Goal: Information Seeking & Learning: Learn about a topic

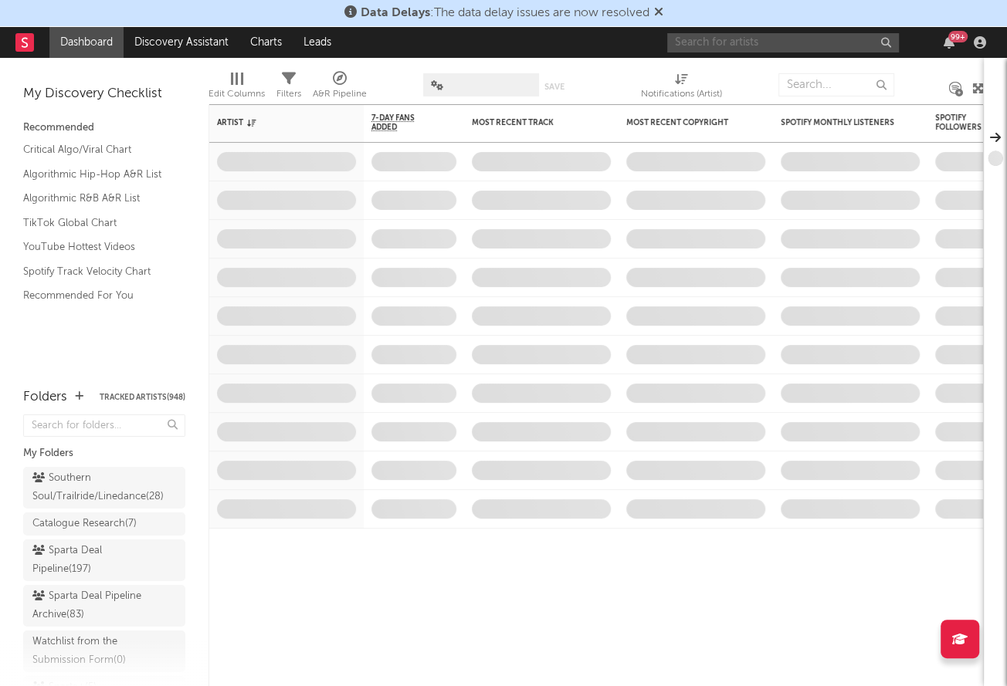
click at [679, 43] on input "text" at bounding box center [783, 42] width 232 height 19
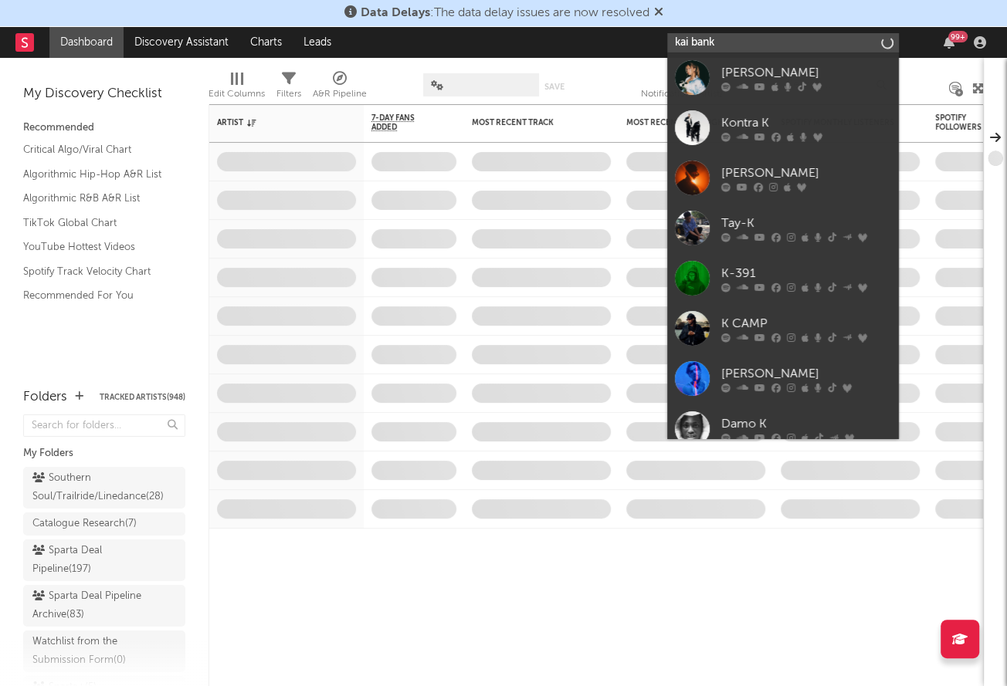
type input "[PERSON_NAME]"
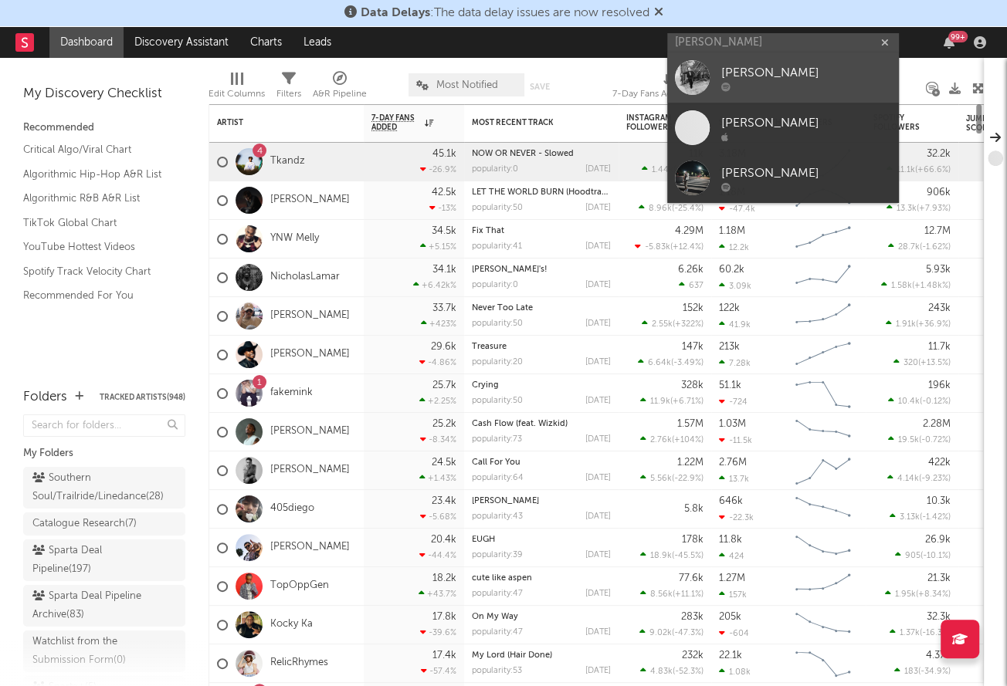
click at [768, 80] on div "[PERSON_NAME]" at bounding box center [806, 73] width 170 height 19
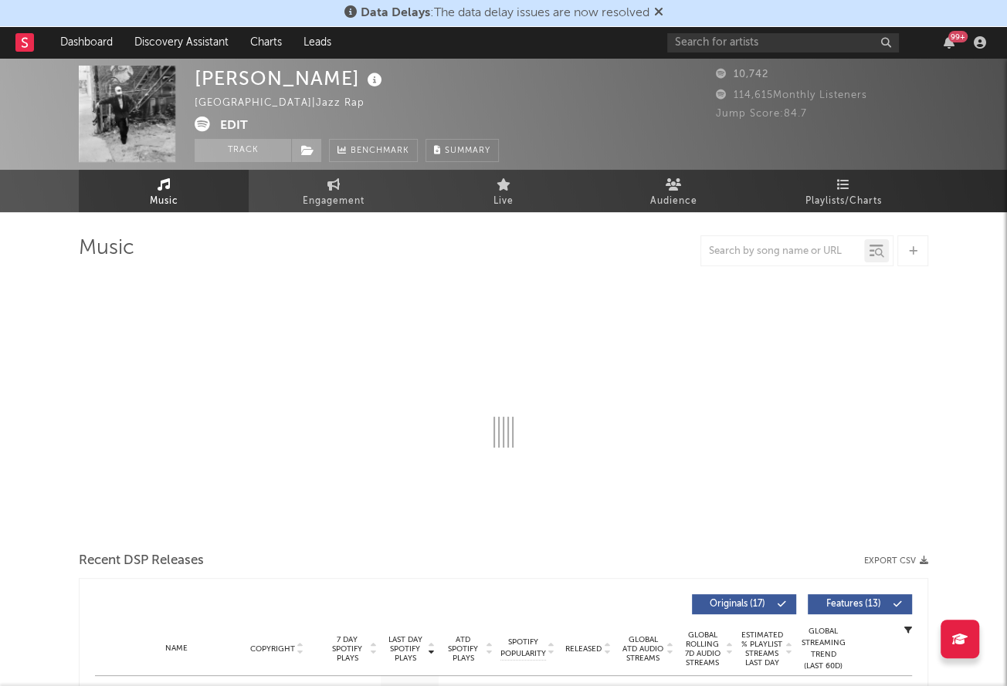
select select "6m"
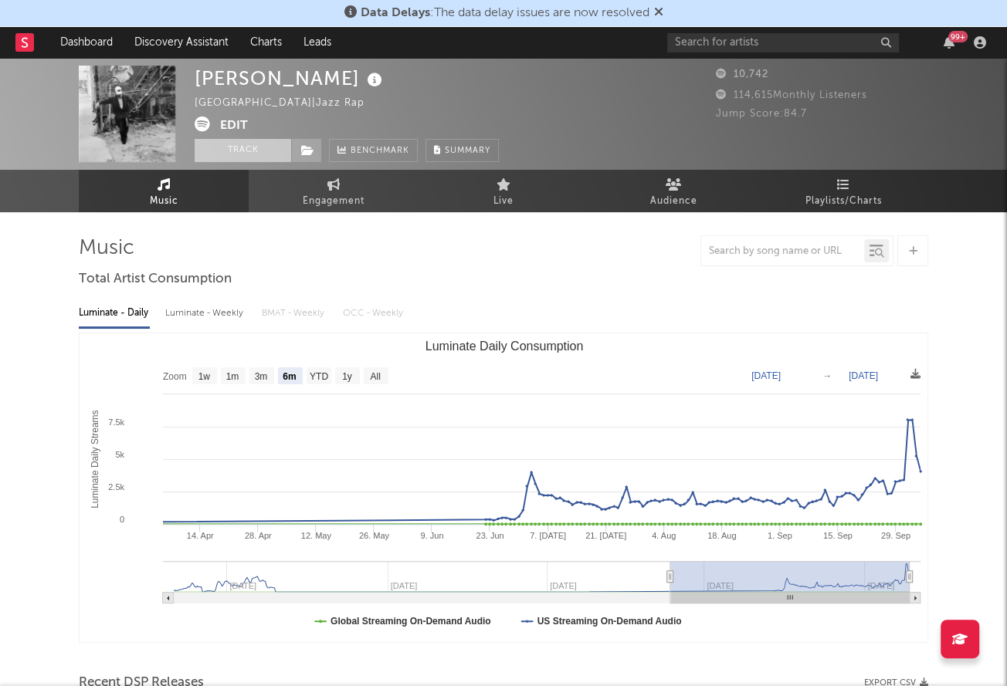
click at [236, 148] on button "Track" at bounding box center [243, 150] width 97 height 23
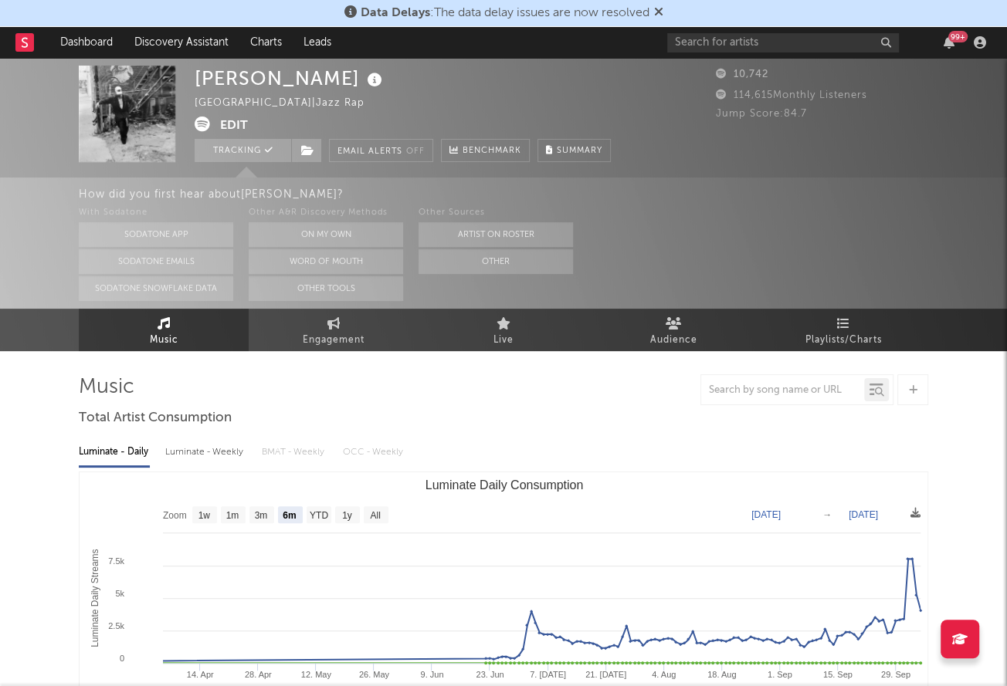
select select "6m"
click at [752, 46] on input "text" at bounding box center [783, 42] width 232 height 19
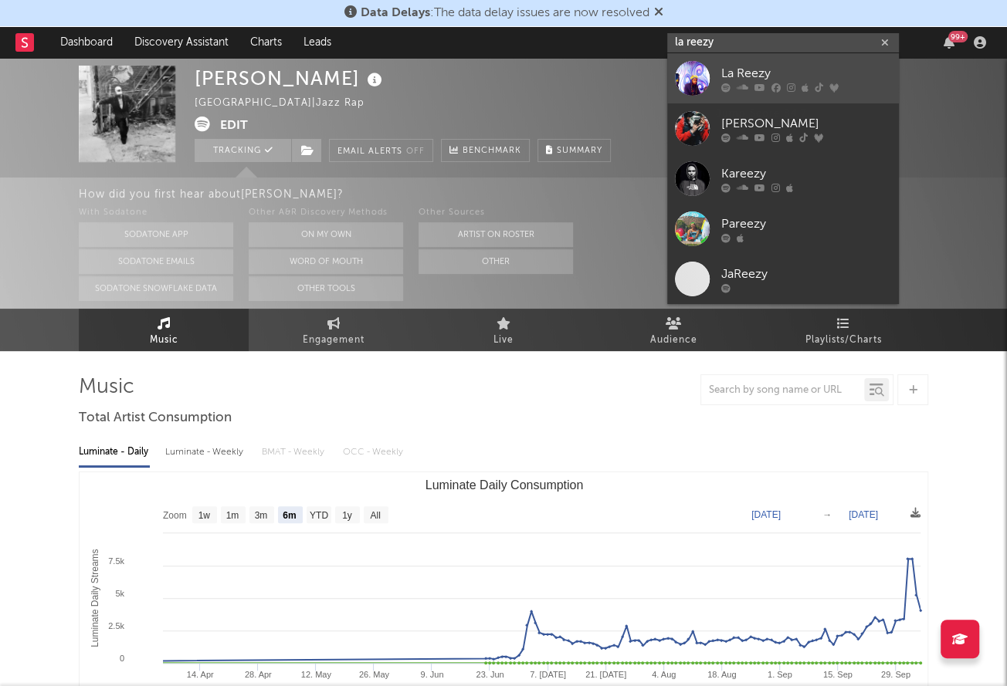
type input "la reezy"
click at [754, 88] on icon at bounding box center [759, 87] width 11 height 9
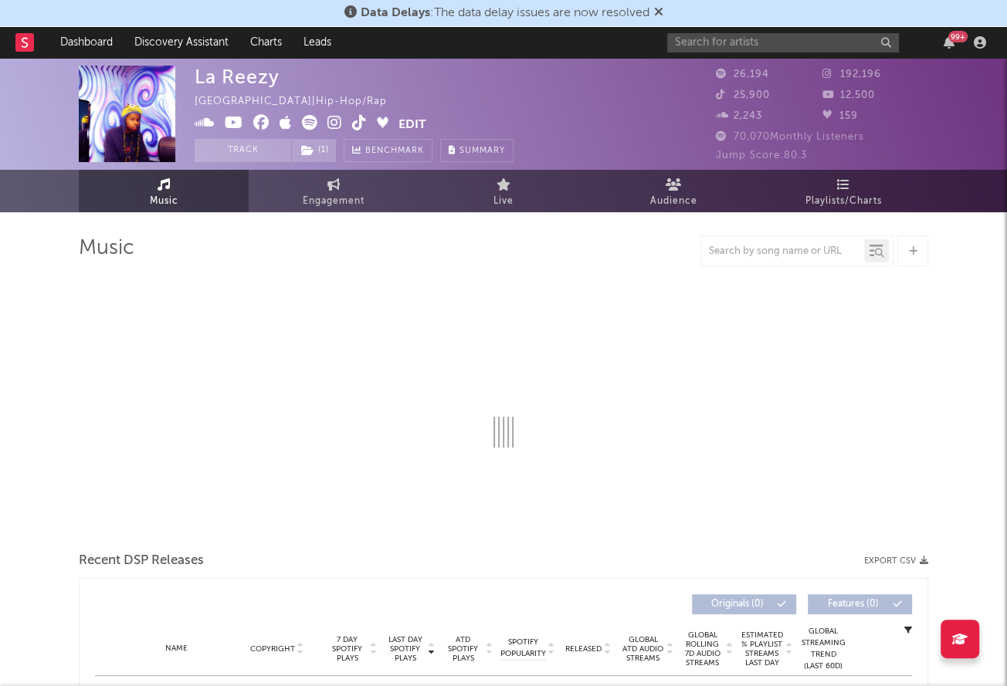
select select "6m"
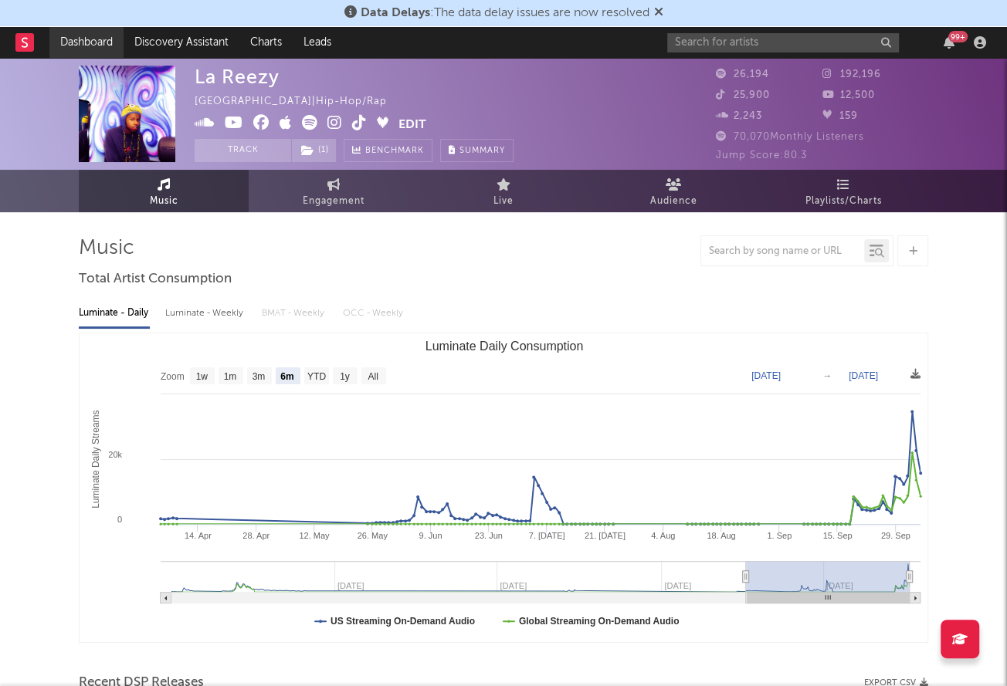
click at [69, 47] on link "Dashboard" at bounding box center [86, 42] width 74 height 31
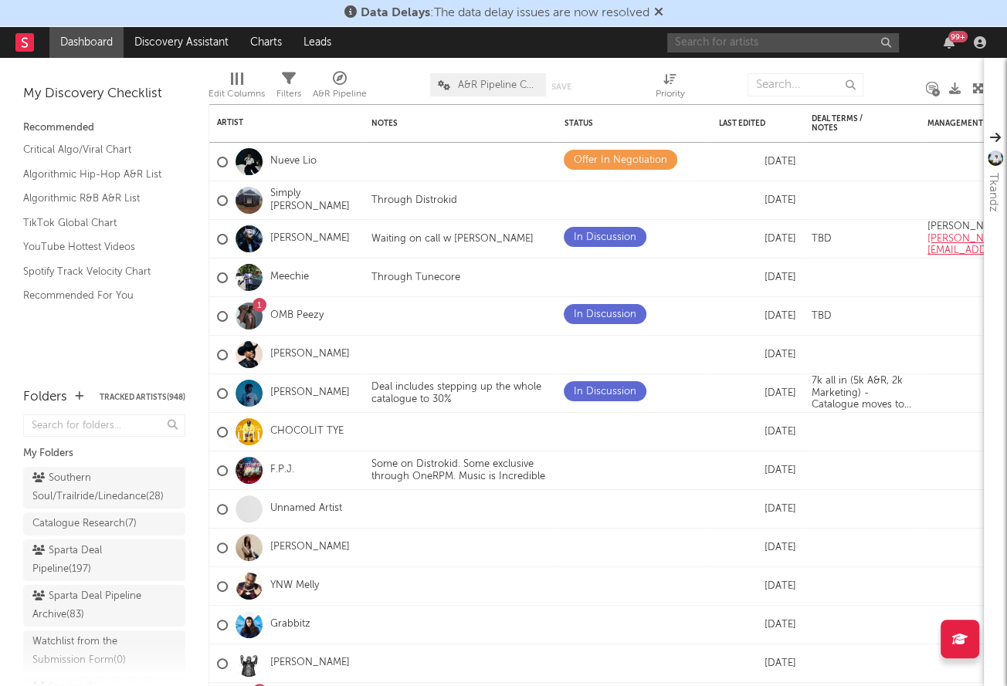
click at [732, 48] on input "text" at bounding box center [783, 42] width 232 height 19
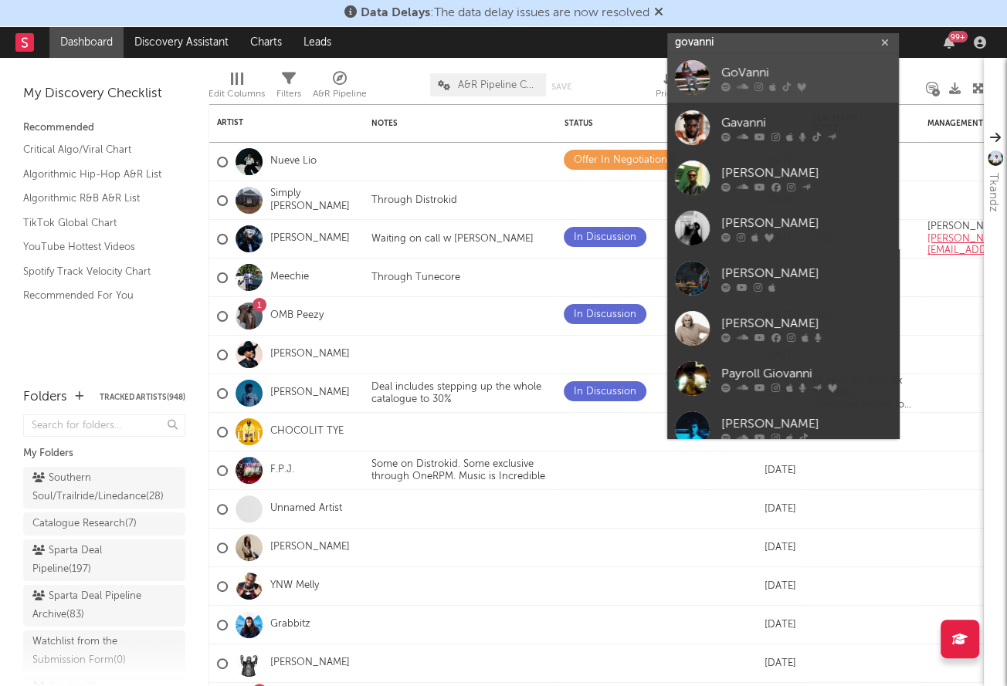
type input "govanni"
click at [734, 77] on div "GoVanni" at bounding box center [806, 73] width 170 height 19
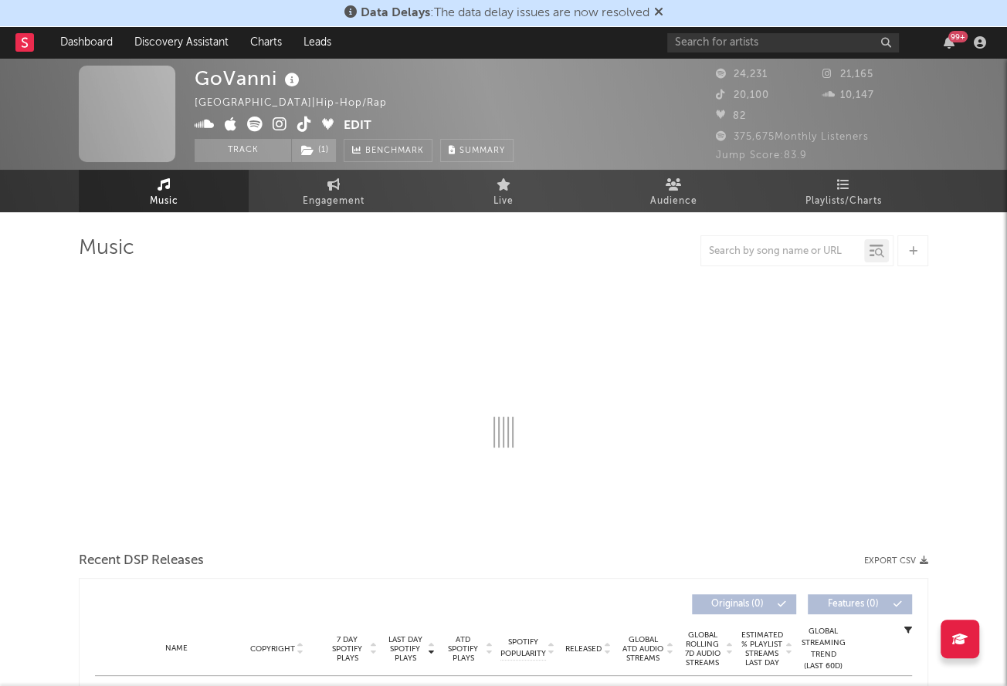
select select "6m"
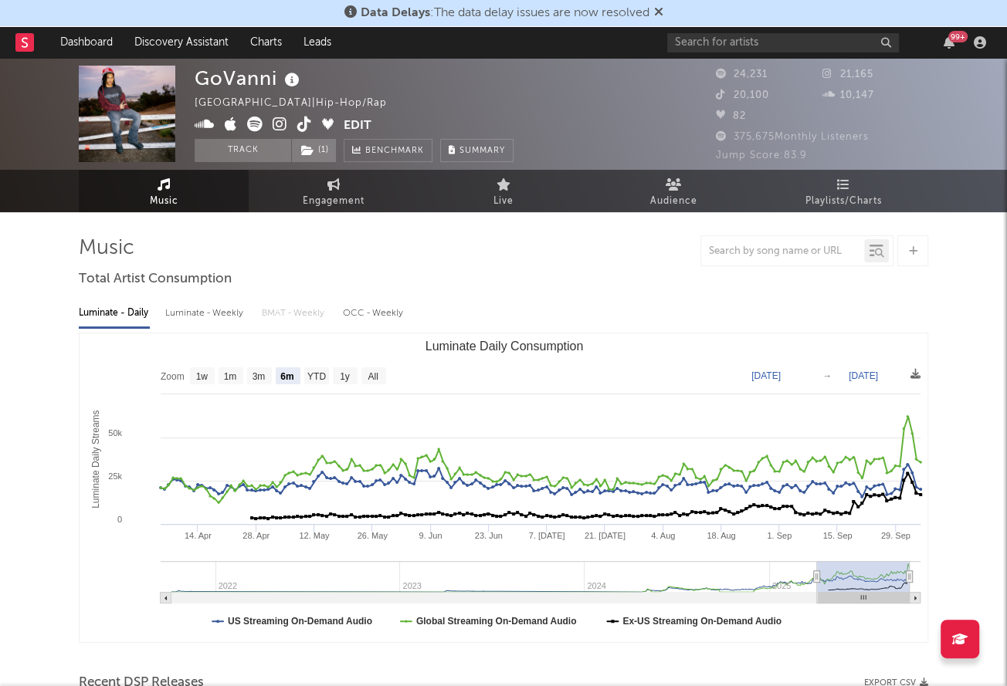
click at [249, 162] on div "GoVanni [GEOGRAPHIC_DATA] | Hip-Hop/Rap Edit Track ( 1 ) Benchmark Summary 24,2…" at bounding box center [503, 114] width 1007 height 112
click at [252, 154] on button "Track" at bounding box center [243, 150] width 97 height 23
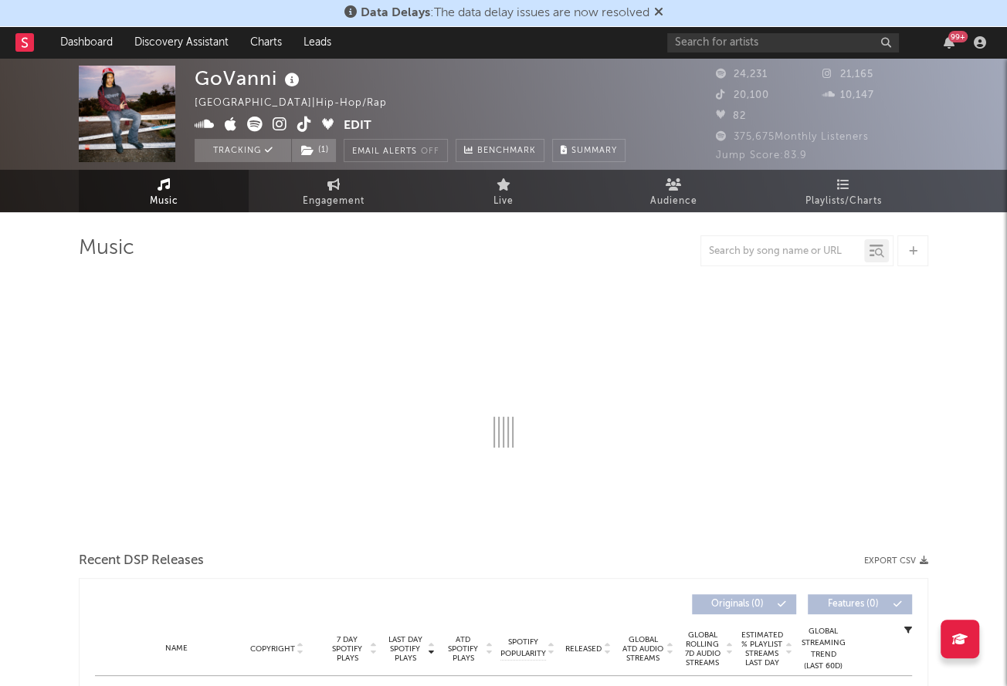
click at [278, 129] on icon at bounding box center [280, 124] width 15 height 15
select select "6m"
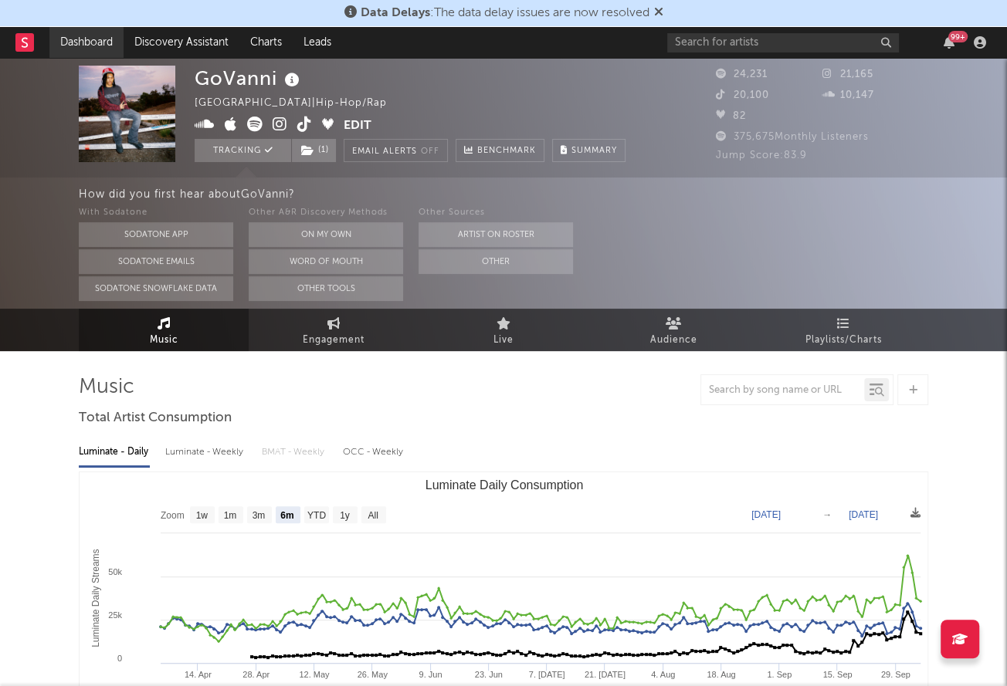
click at [100, 36] on link "Dashboard" at bounding box center [86, 42] width 74 height 31
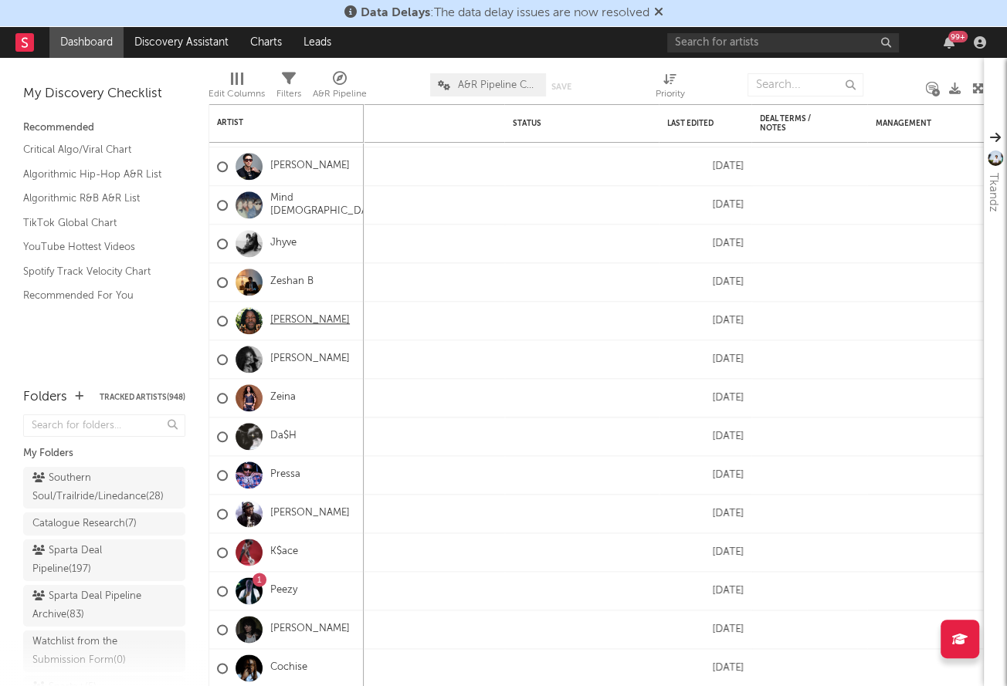
click at [308, 324] on link "[PERSON_NAME]" at bounding box center [310, 320] width 80 height 13
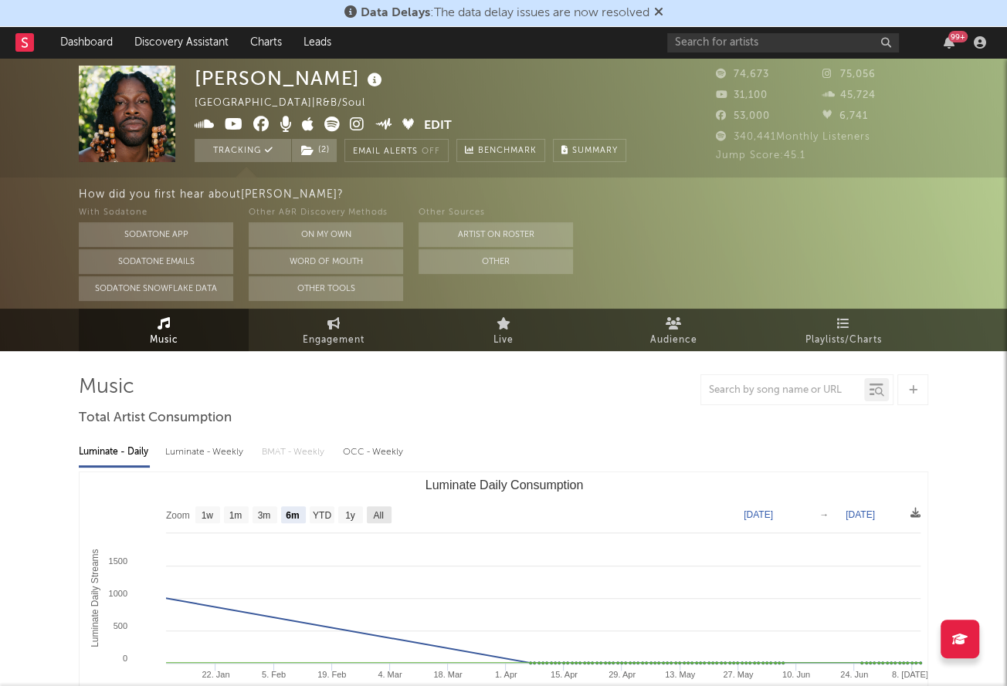
click at [385, 509] on rect "Luminate Daily Consumption" at bounding box center [379, 515] width 25 height 17
select select "All"
type input "[DATE]"
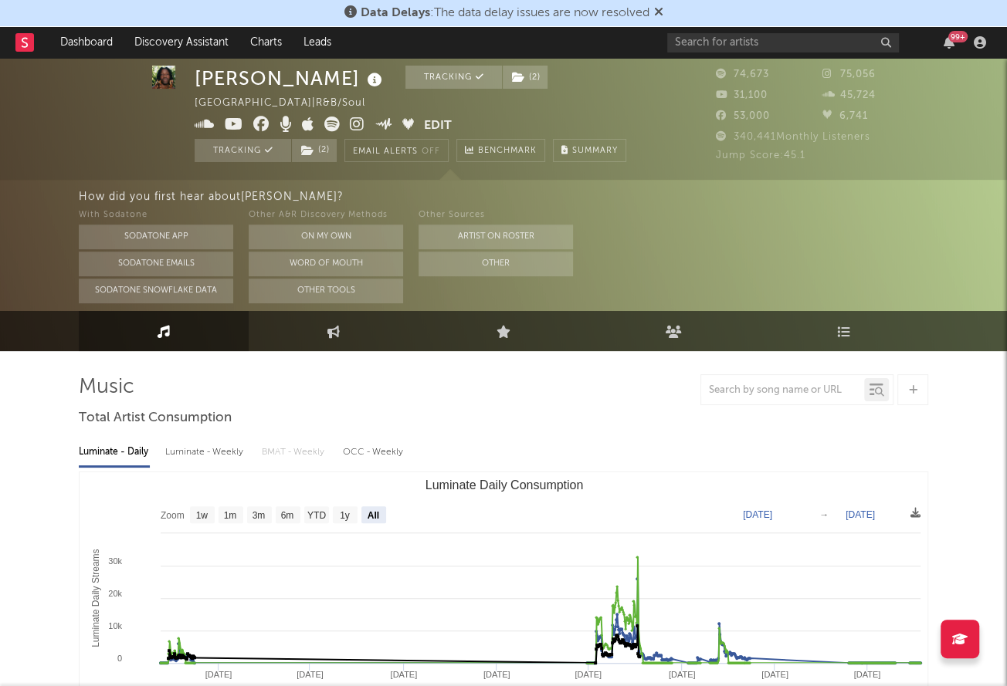
scroll to position [6, 0]
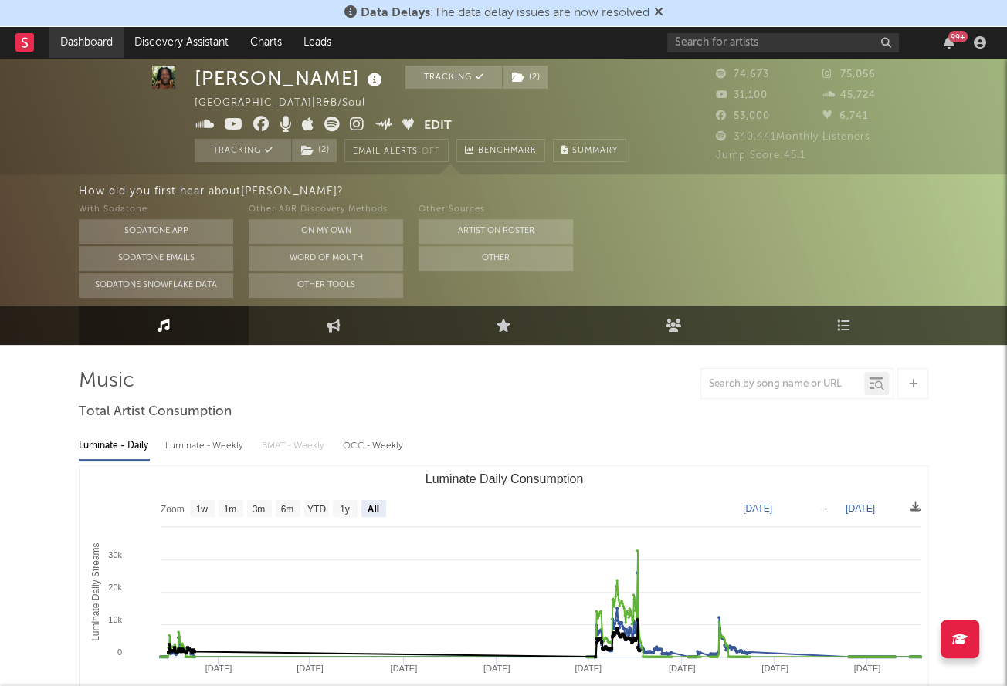
click at [71, 43] on link "Dashboard" at bounding box center [86, 42] width 74 height 31
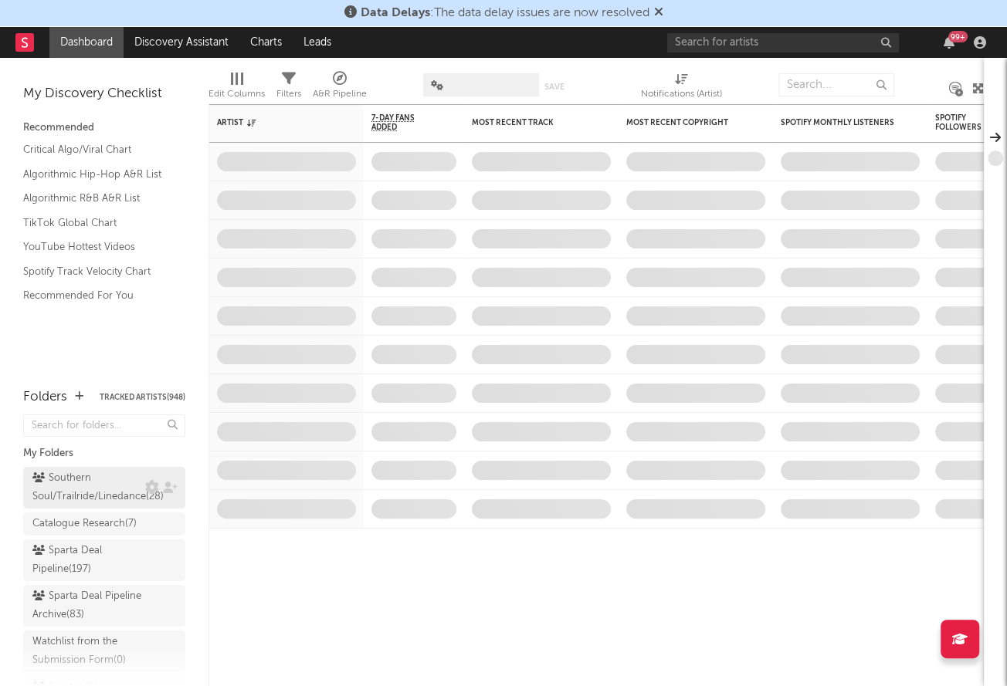
click at [109, 486] on div "Southern Soul/Trailride/Linedance ( 28 )" at bounding box center [97, 487] width 131 height 37
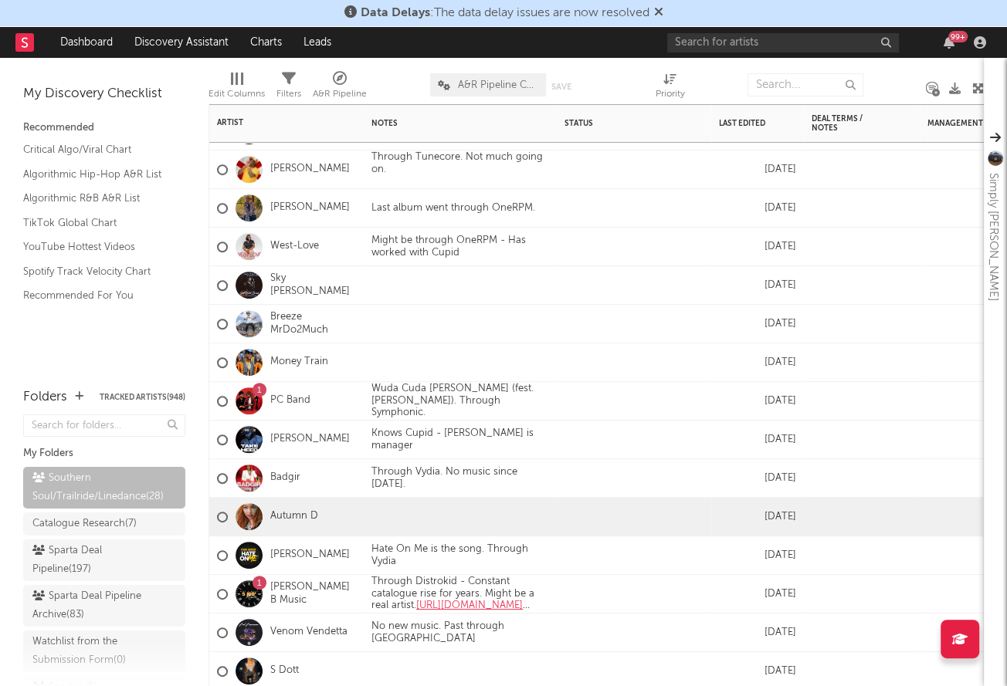
click at [297, 502] on div "Autumn D" at bounding box center [267, 517] width 101 height 45
click at [297, 518] on link "Autumn D" at bounding box center [294, 516] width 48 height 13
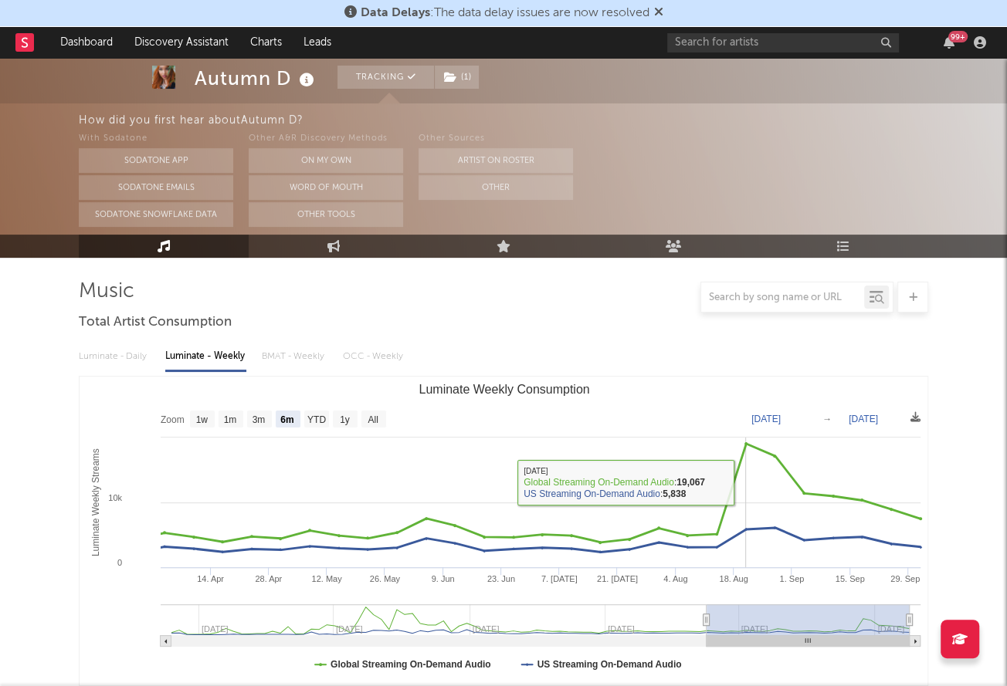
scroll to position [117, 0]
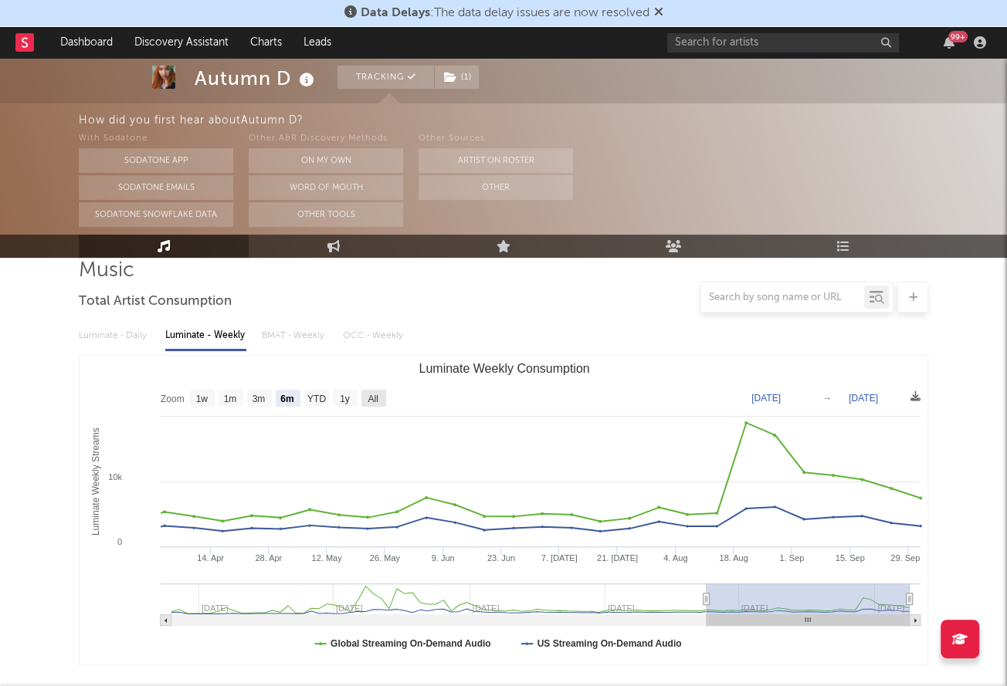
click at [374, 396] on text "All" at bounding box center [373, 399] width 10 height 11
select select "All"
type input "[DATE]"
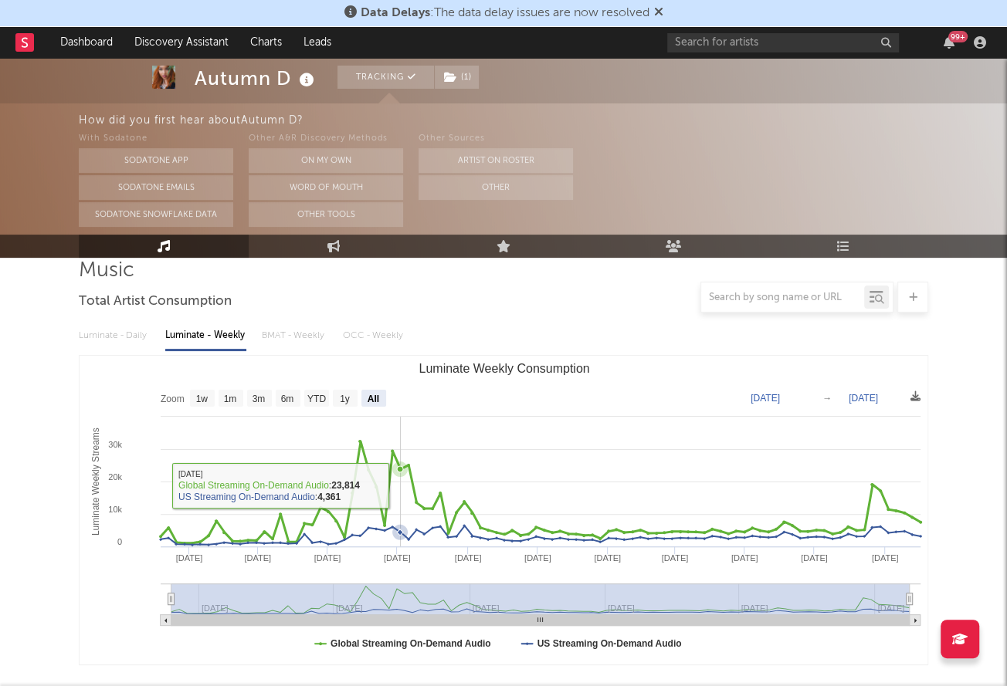
scroll to position [0, 0]
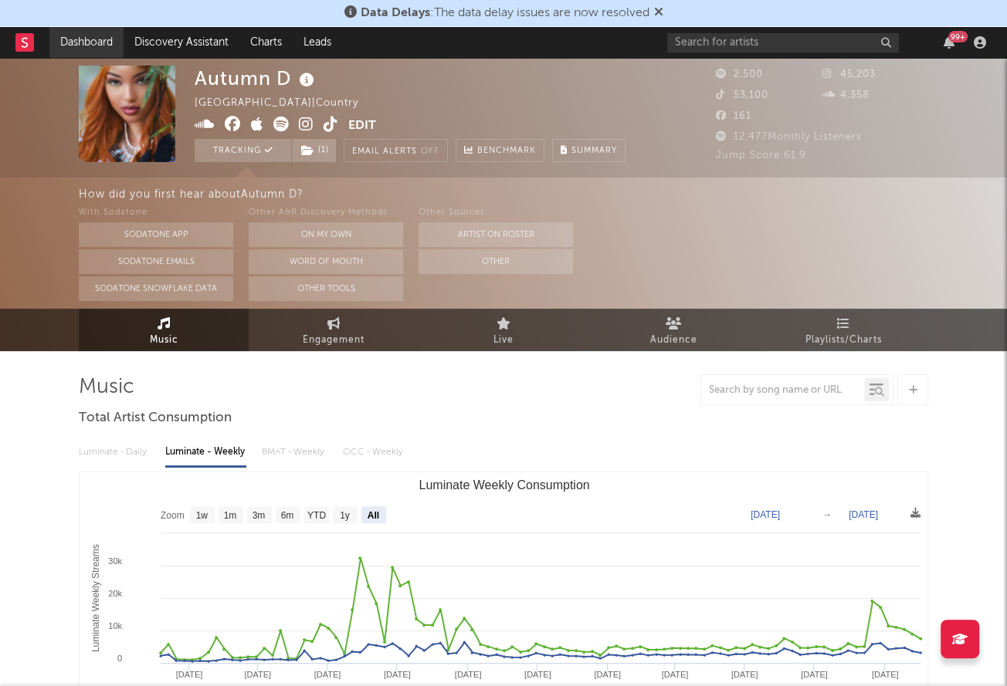
click at [89, 40] on link "Dashboard" at bounding box center [86, 42] width 74 height 31
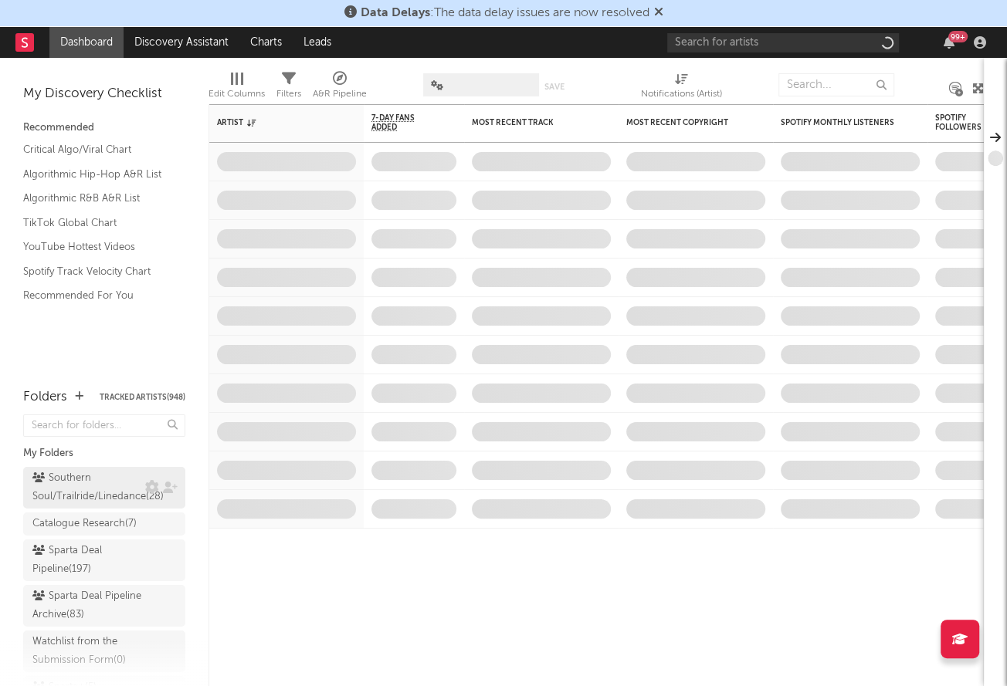
click at [67, 491] on div "Southern Soul/Trailride/Linedance ( 28 )" at bounding box center [97, 487] width 131 height 37
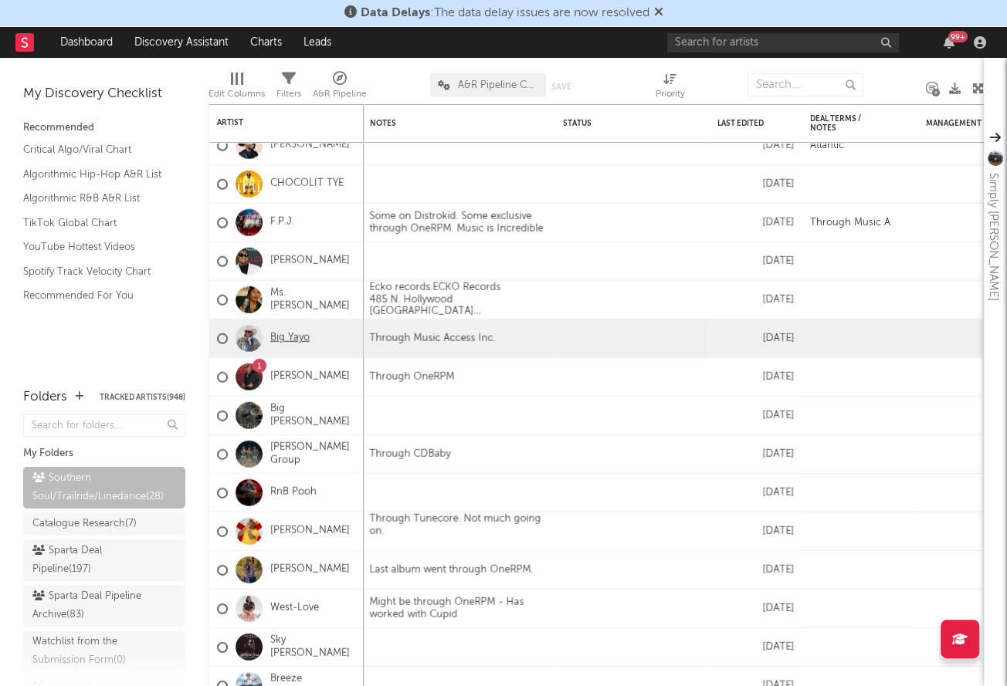
click at [290, 340] on link "Big Yayo" at bounding box center [289, 338] width 39 height 13
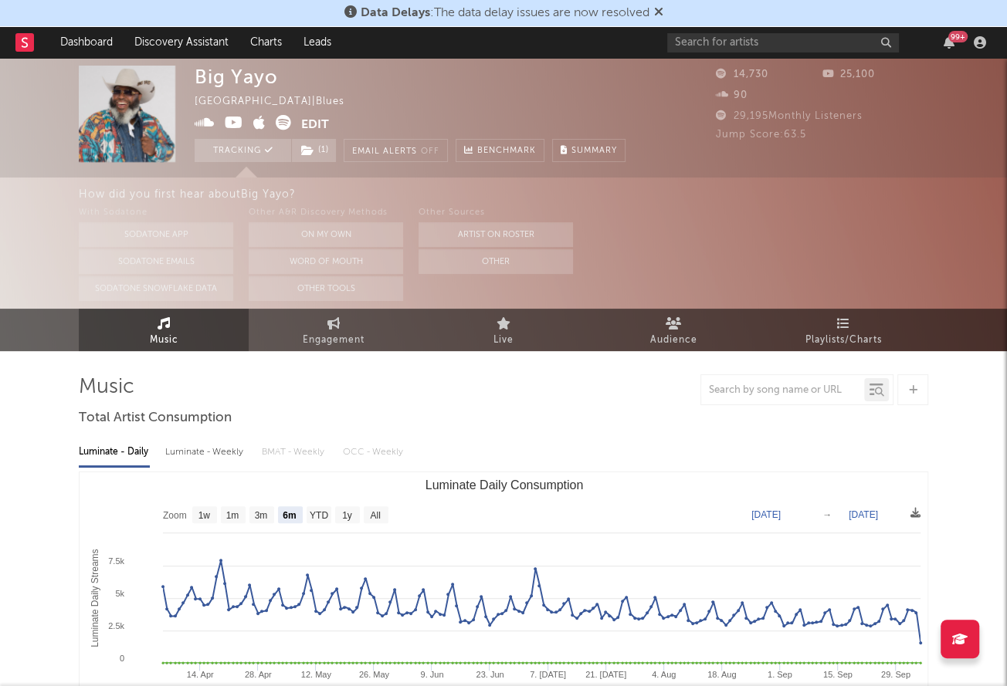
select select "6m"
click at [67, 39] on link "Dashboard" at bounding box center [86, 42] width 74 height 31
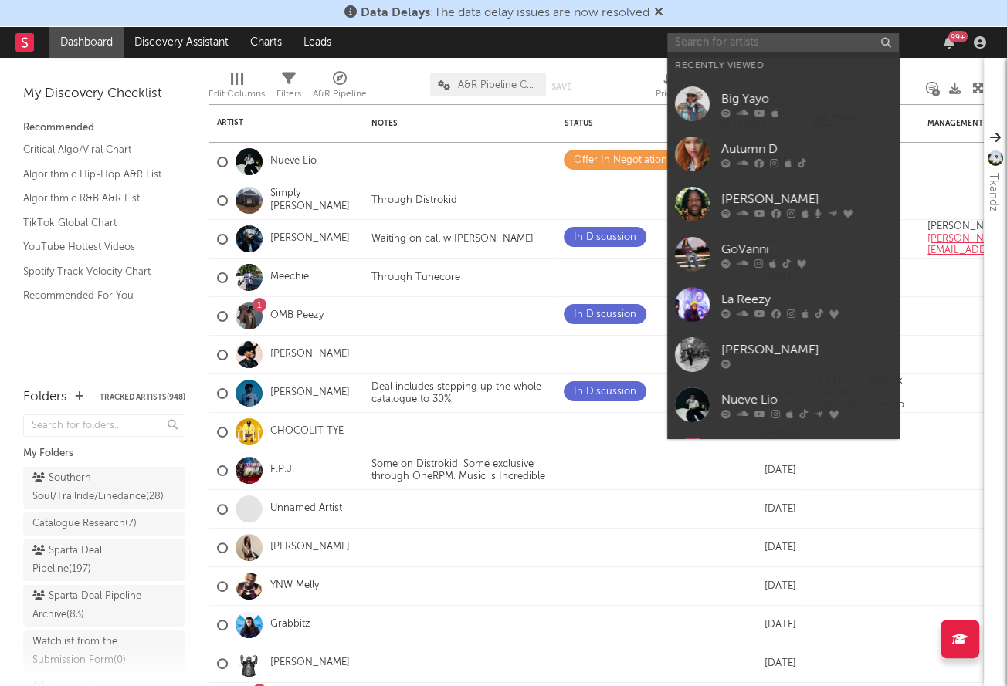
click at [747, 49] on input "text" at bounding box center [783, 42] width 232 height 19
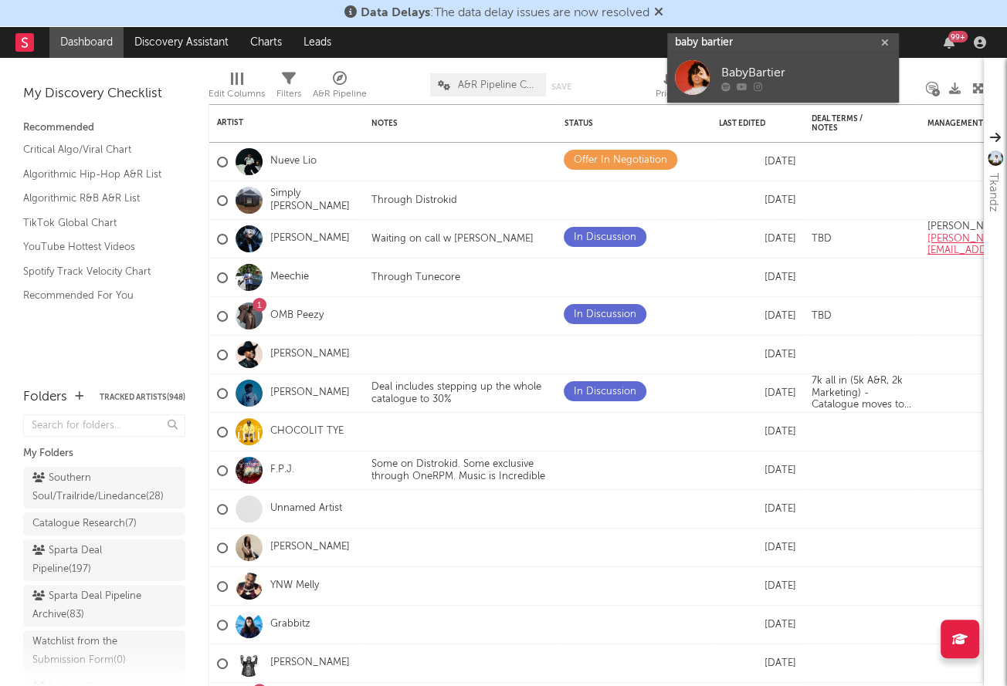
type input "baby bartier"
click at [730, 77] on div "BabyBartier" at bounding box center [806, 73] width 170 height 19
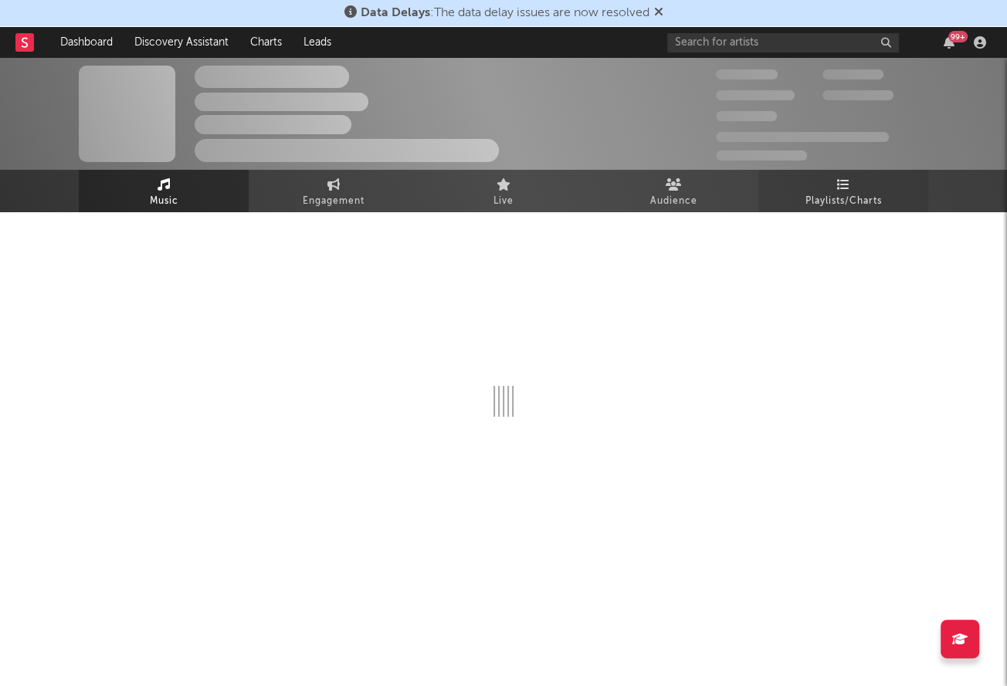
select select "6m"
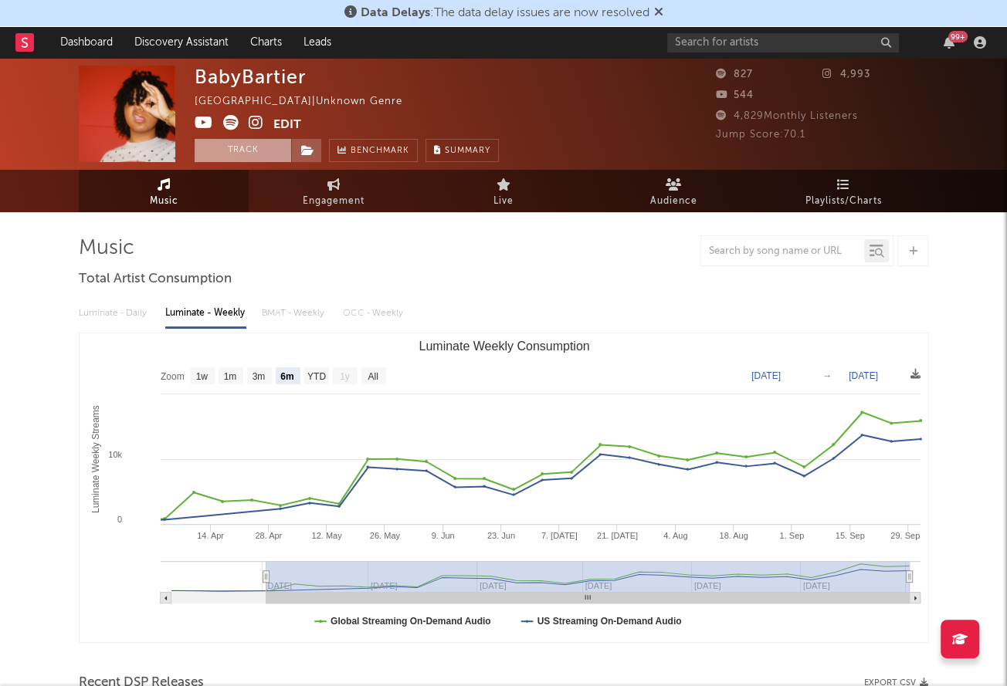
click at [236, 154] on button "Track" at bounding box center [243, 150] width 97 height 23
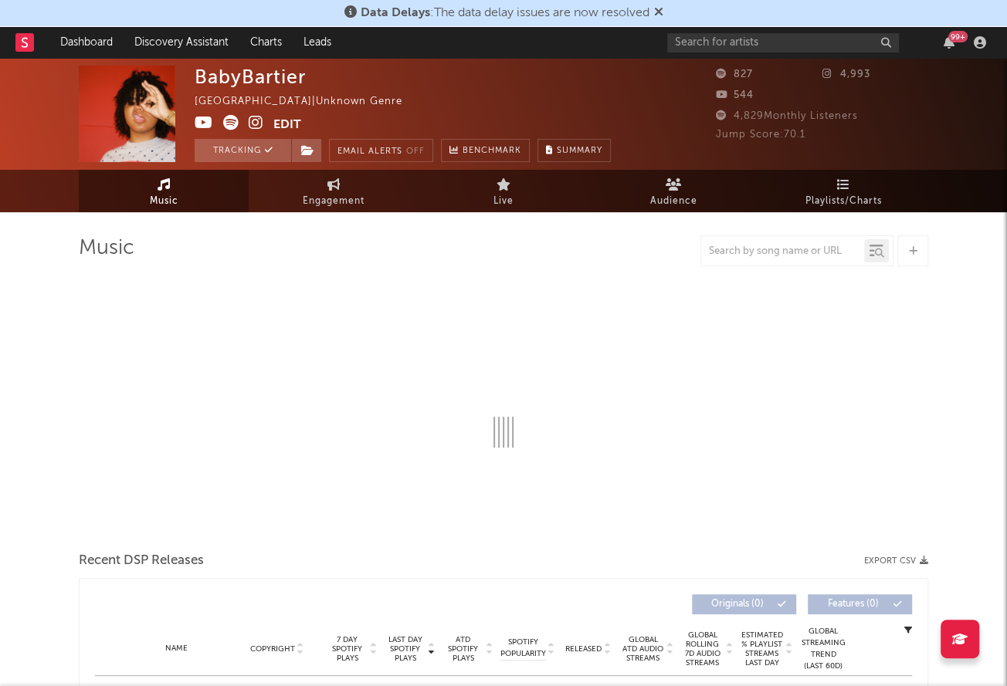
select select "6m"
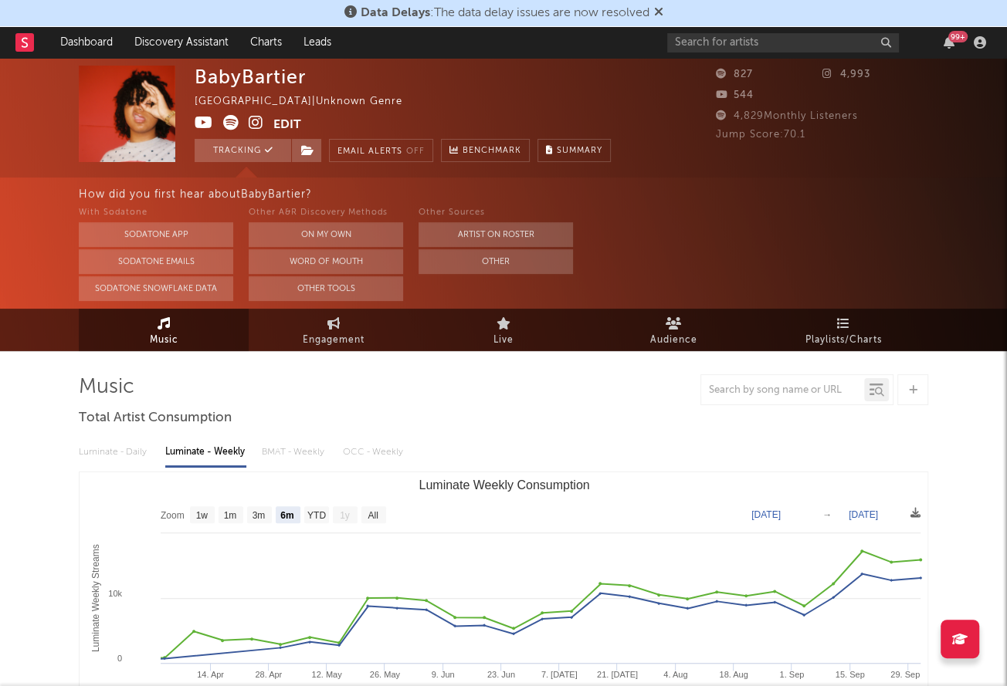
click at [253, 124] on icon at bounding box center [256, 122] width 15 height 15
click at [831, 314] on link "Playlists/Charts" at bounding box center [843, 330] width 170 height 42
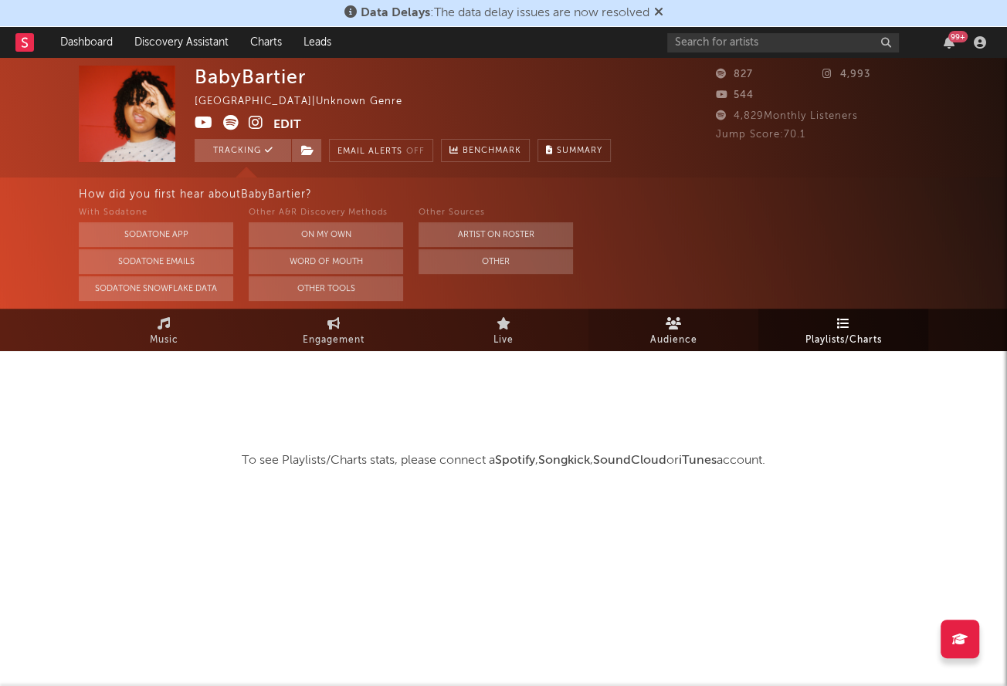
click at [707, 351] on link "Audience" at bounding box center [673, 330] width 170 height 42
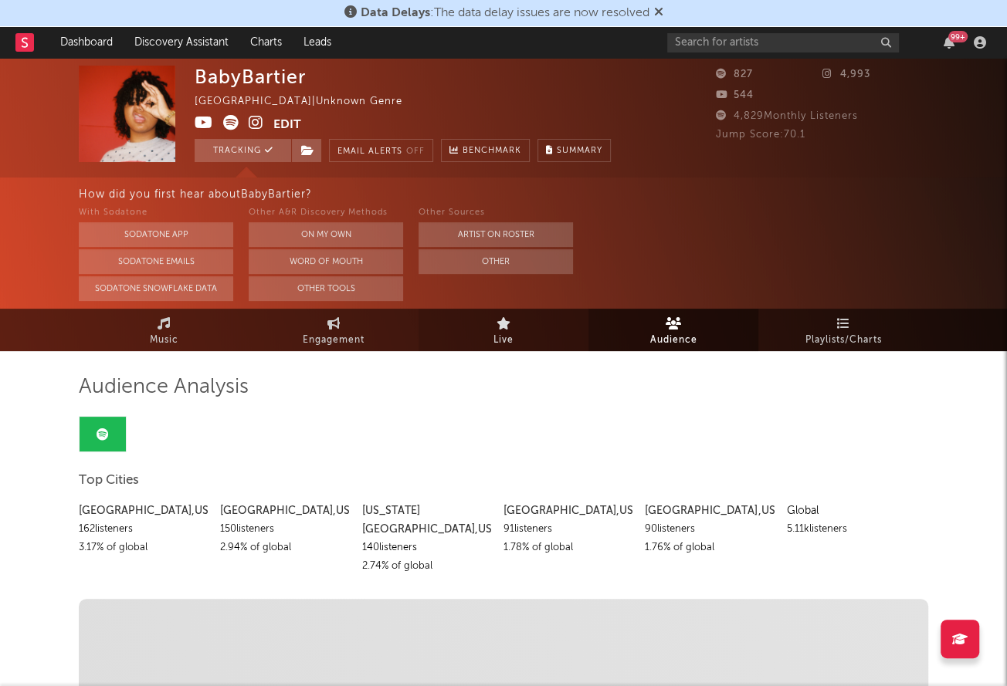
click at [511, 326] on link "Live" at bounding box center [504, 330] width 170 height 42
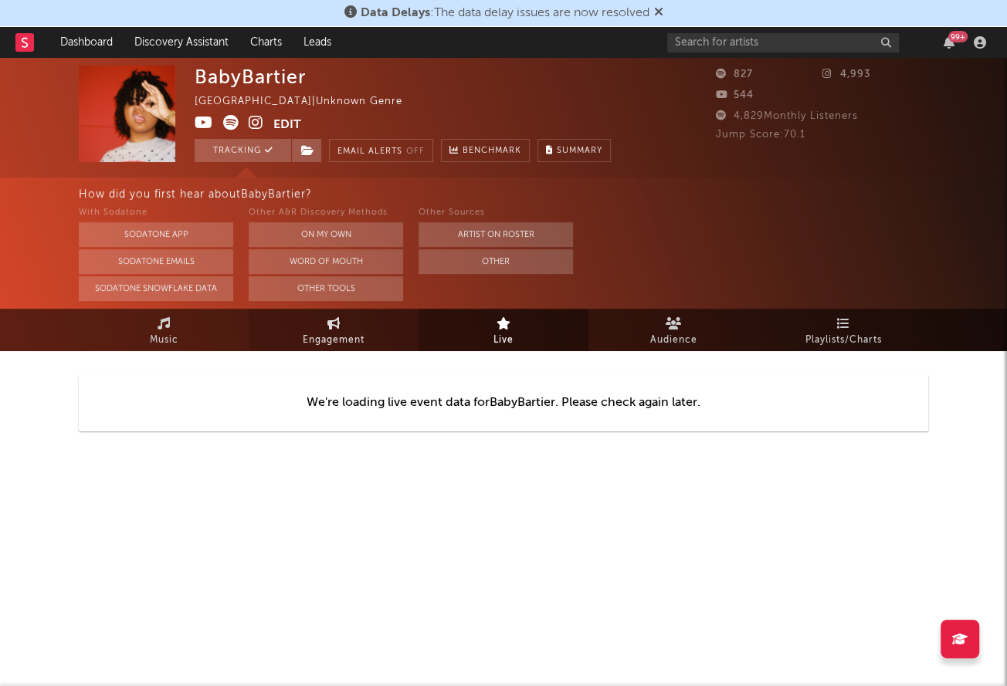
click at [352, 317] on link "Engagement" at bounding box center [334, 330] width 170 height 42
select select "1w"
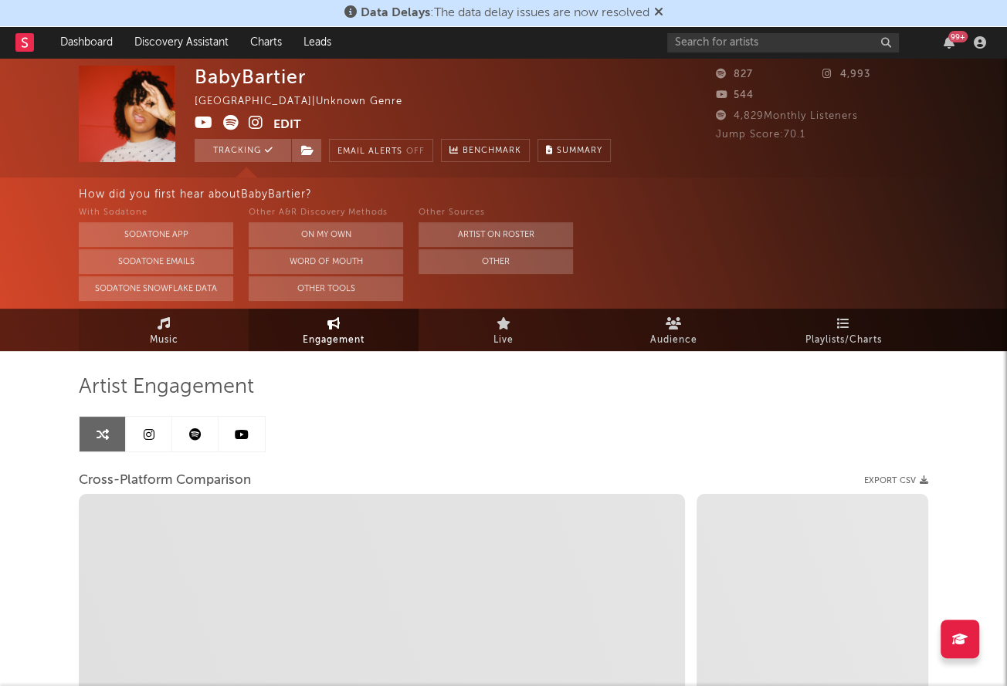
click at [144, 336] on link "Music" at bounding box center [164, 330] width 170 height 42
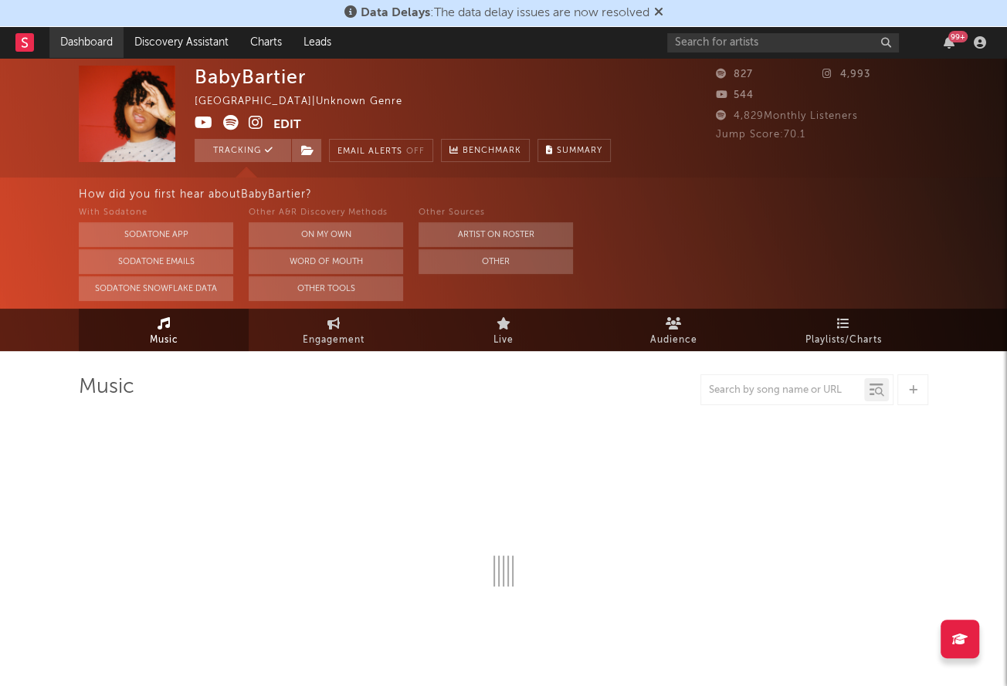
click at [82, 42] on link "Dashboard" at bounding box center [86, 42] width 74 height 31
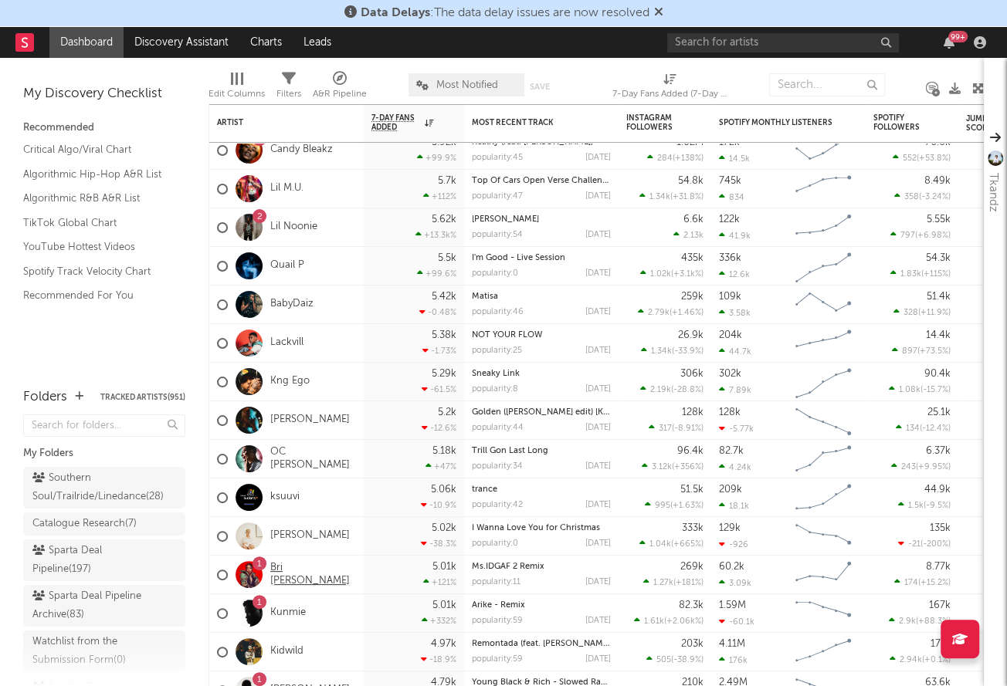
click at [292, 573] on link "Bri [PERSON_NAME]" at bounding box center [313, 575] width 86 height 26
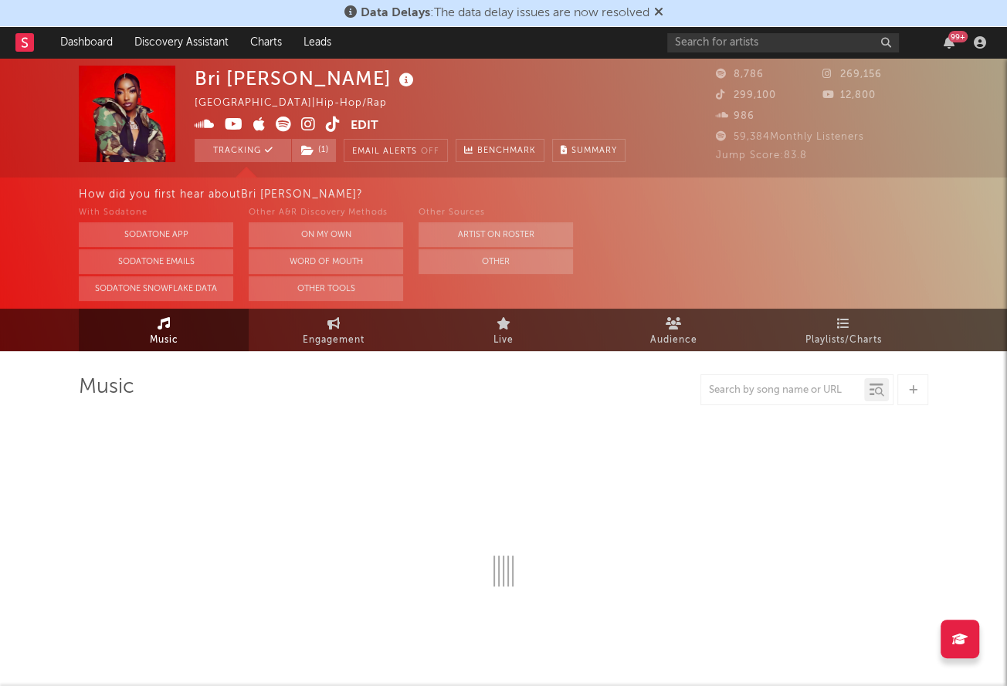
select select "6m"
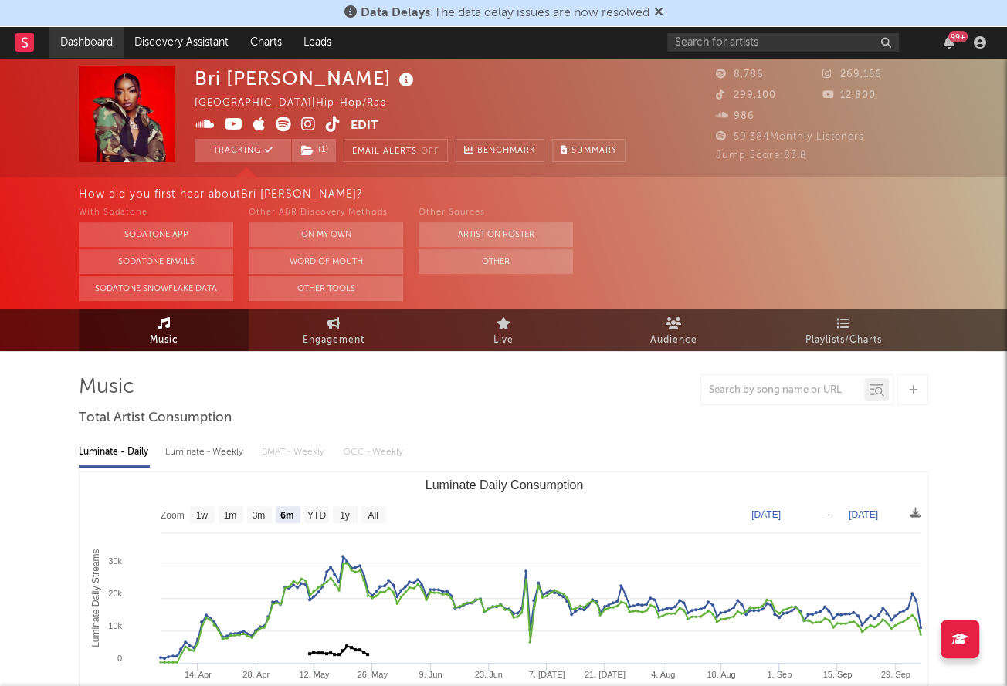
click at [101, 49] on link "Dashboard" at bounding box center [86, 42] width 74 height 31
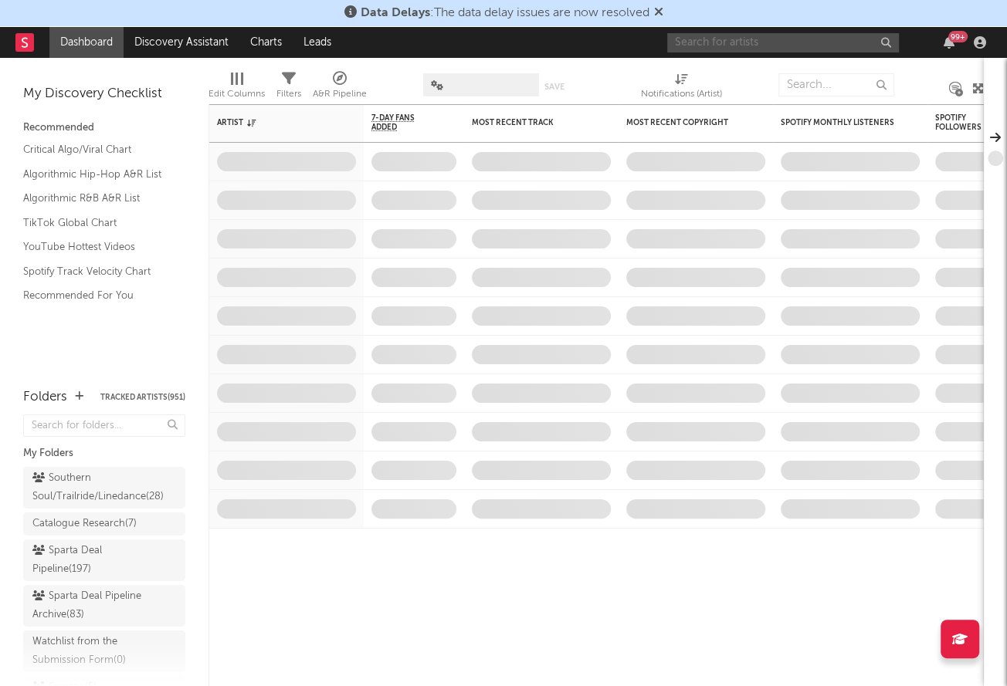
click at [757, 47] on input "text" at bounding box center [783, 42] width 232 height 19
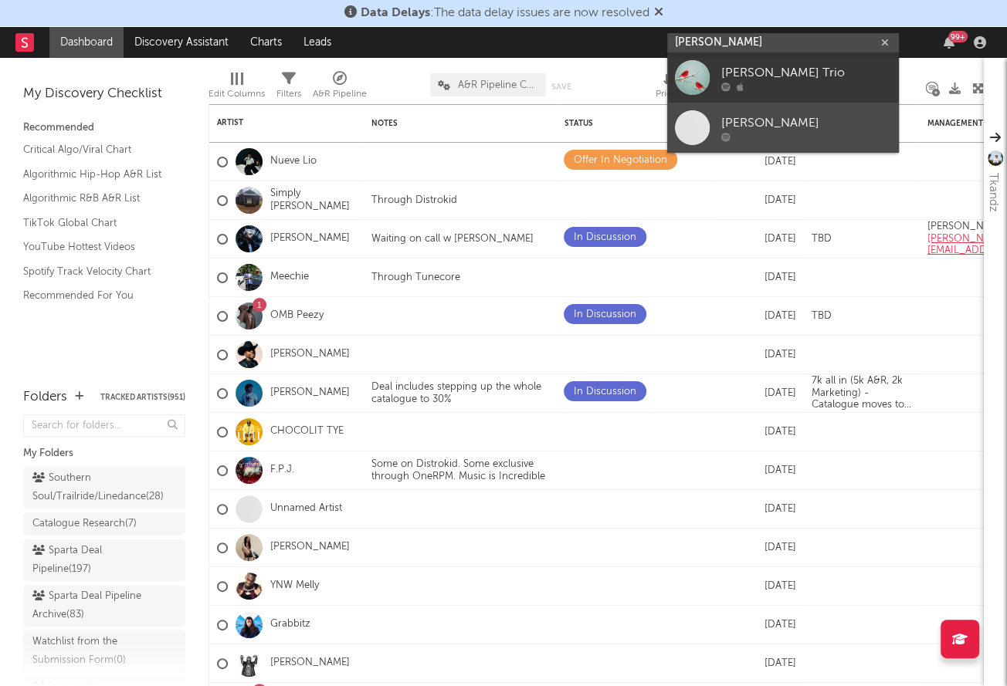
type input "roddy tr"
click at [702, 126] on span at bounding box center [692, 127] width 35 height 35
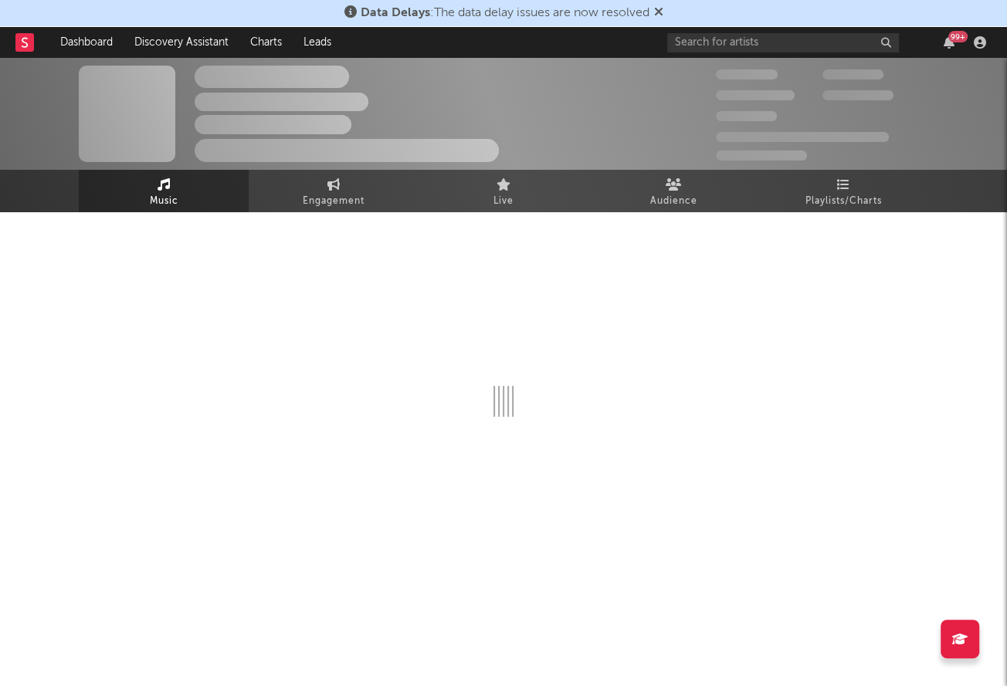
select select "6m"
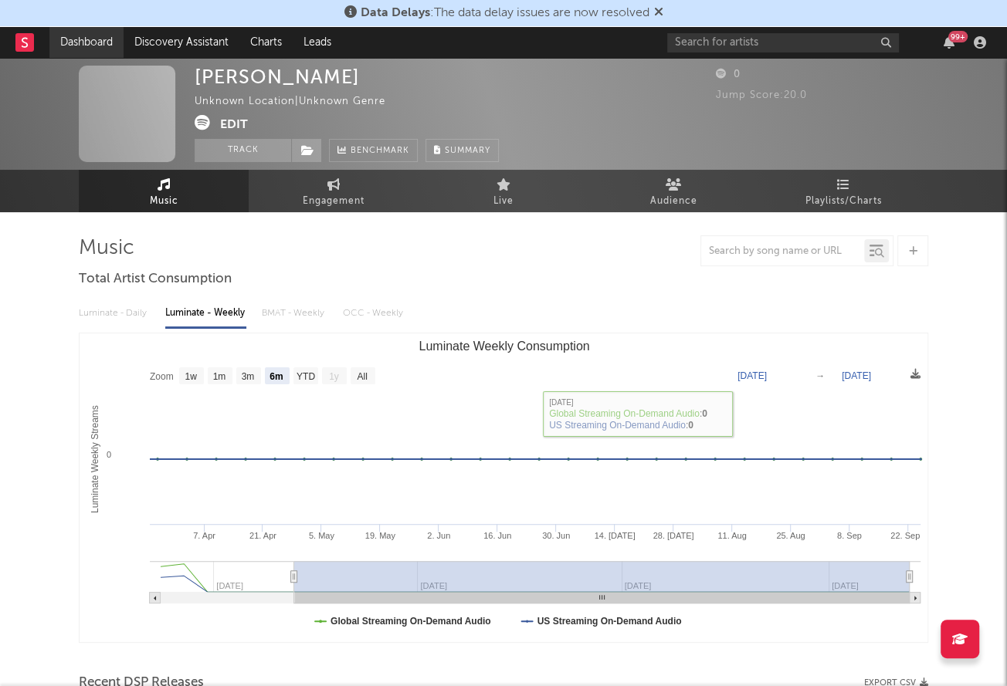
click at [93, 35] on link "Dashboard" at bounding box center [86, 42] width 74 height 31
